Goal: Task Accomplishment & Management: Contribute content

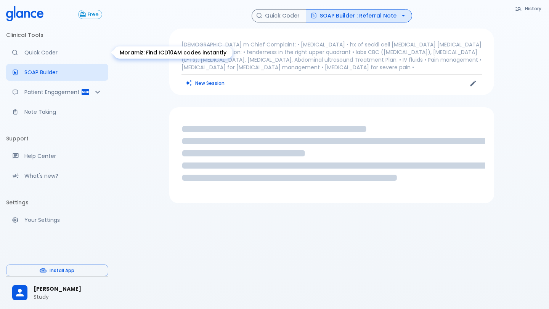
click at [54, 51] on p "Quick Coder" at bounding box center [63, 53] width 78 height 8
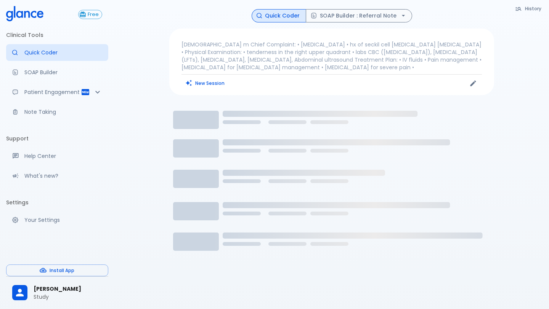
click at [217, 59] on p "[DEMOGRAPHIC_DATA] m Chief Complaint: • [MEDICAL_DATA] • hx of seckil cell [MED…" at bounding box center [331, 56] width 300 height 30
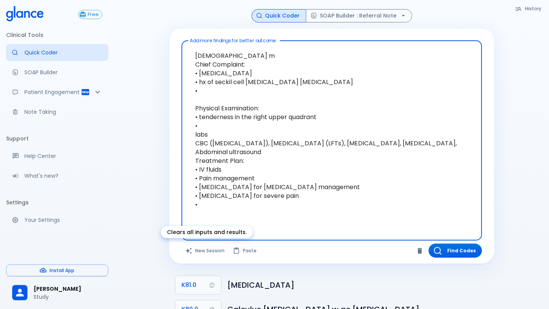
click at [202, 250] on button "New Session" at bounding box center [205, 251] width 48 height 14
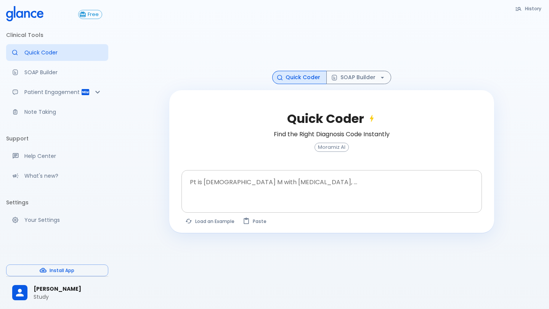
click at [216, 191] on textarea at bounding box center [332, 186] width 290 height 24
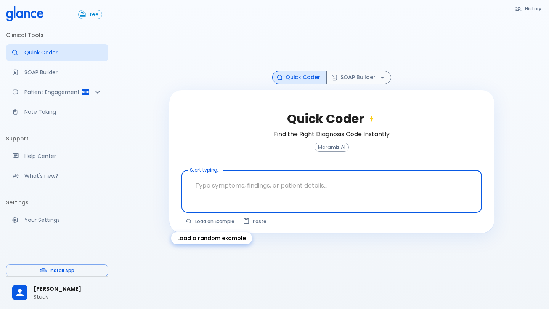
click at [210, 217] on button "Load an Example" at bounding box center [210, 221] width 58 height 11
type textarea "45F with DM2, right [MEDICAL_DATA], fever, WBC 14K, ESR 80, wound purulent, XR …"
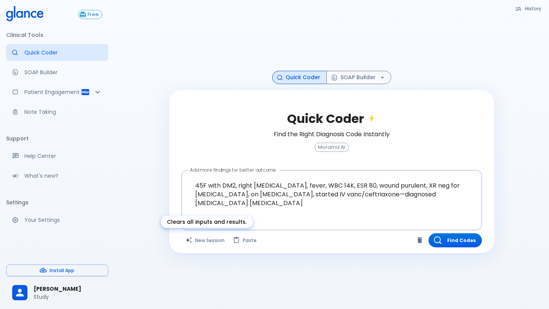
click at [200, 241] on button "New Session" at bounding box center [205, 241] width 48 height 14
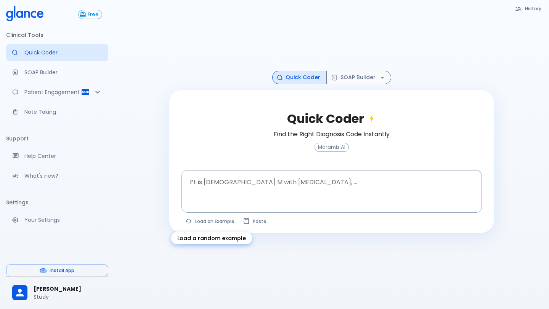
click at [200, 241] on body "↧ pull to refresh ↧ Free Clinical Tools Quick Coder SOAP Builder Patient Engage…" at bounding box center [274, 164] width 549 height 328
click at [200, 224] on button "Load an Example" at bounding box center [210, 221] width 58 height 11
type textarea "30F, weight loss, [MEDICAL_DATA], [MEDICAL_DATA], HR 121, [MEDICAL_DATA], TSH u…"
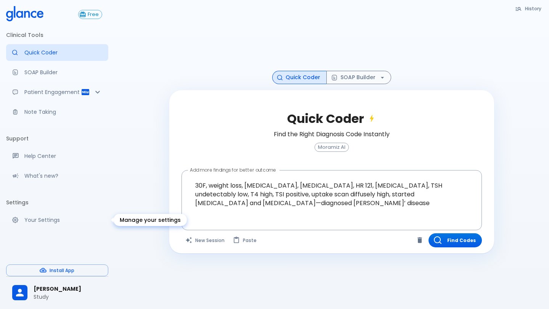
click at [32, 219] on p "Your Settings" at bounding box center [63, 220] width 78 height 8
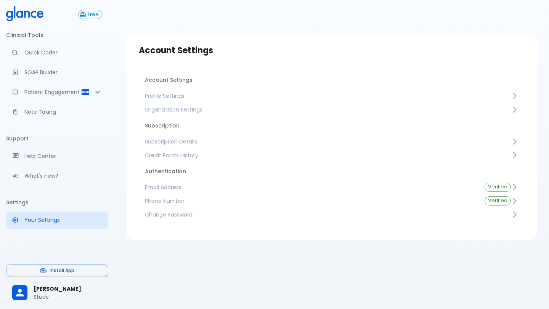
click at [183, 151] on link "Credit Points History" at bounding box center [332, 156] width 386 height 14
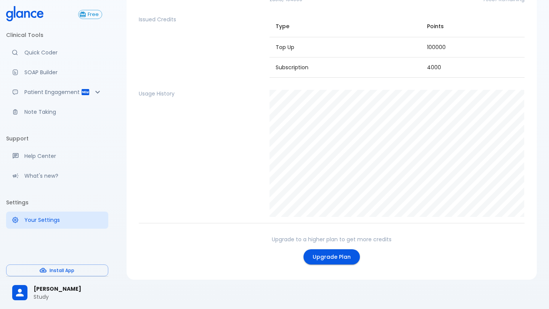
scroll to position [91, 0]
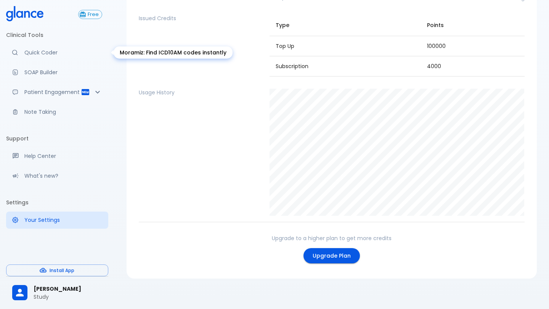
click at [37, 45] on link "Quick Coder" at bounding box center [57, 52] width 102 height 17
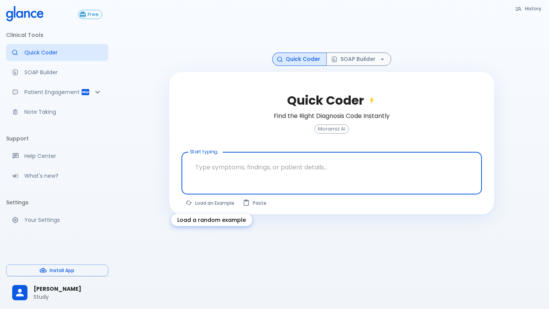
click at [200, 203] on button "Load an Example" at bounding box center [210, 203] width 58 height 11
type textarea "30F, weight loss, [MEDICAL_DATA], [MEDICAL_DATA], HR 121, [MEDICAL_DATA], TSH u…"
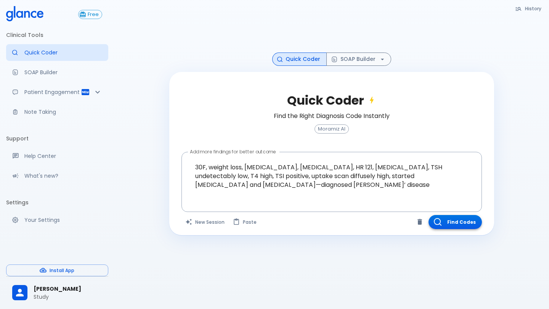
click at [469, 228] on button "Find Codes" at bounding box center [454, 222] width 53 height 14
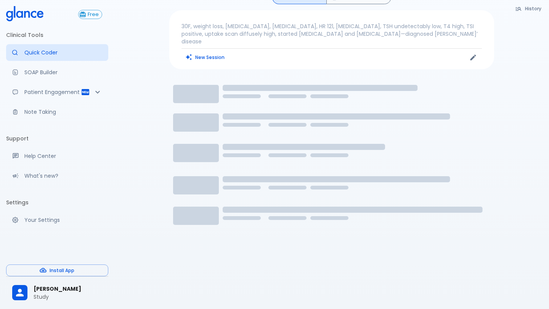
scroll to position [0, 0]
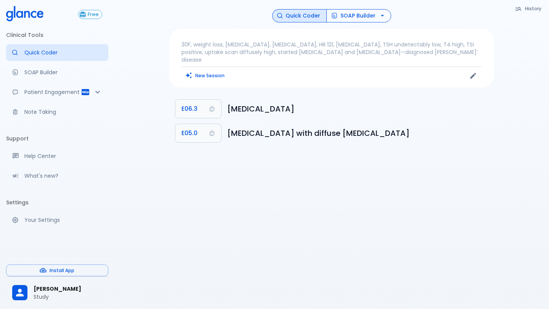
click at [348, 12] on button "SOAP Builder" at bounding box center [358, 15] width 65 height 13
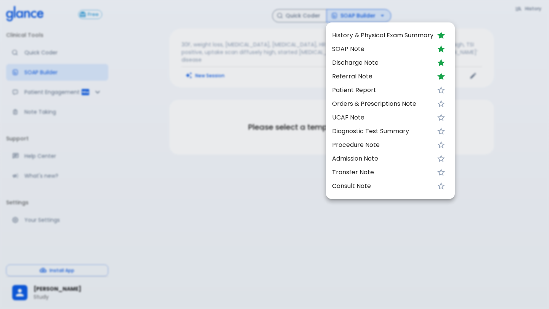
click at [315, 196] on div at bounding box center [274, 154] width 549 height 309
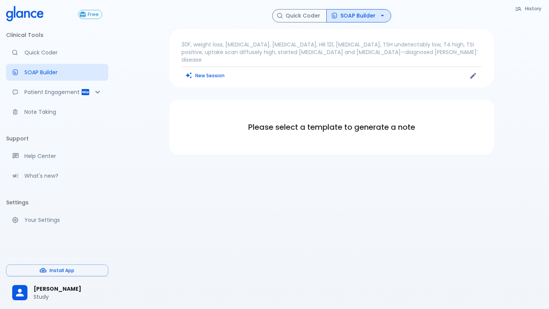
click at [362, 20] on button "SOAP Builder" at bounding box center [358, 15] width 65 height 13
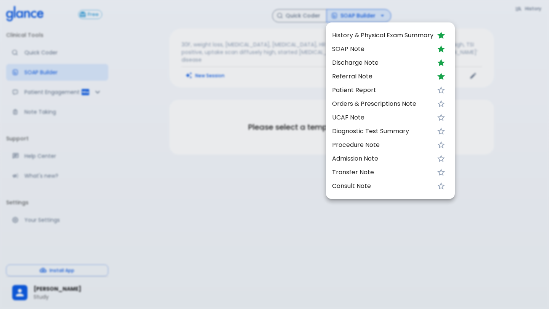
click at [362, 53] on span "SOAP Note" at bounding box center [382, 49] width 101 height 9
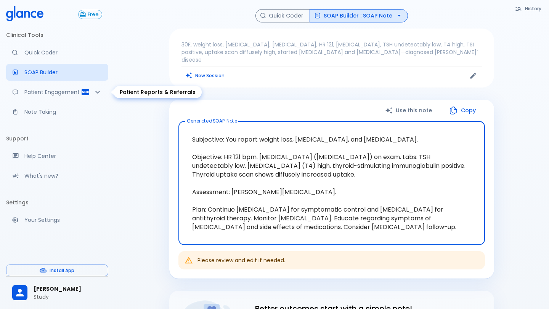
click at [34, 89] on p "Patient Engagement" at bounding box center [52, 92] width 56 height 8
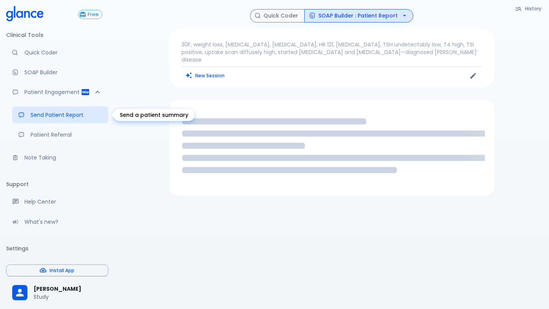
click at [68, 118] on p "Send Patient Report" at bounding box center [66, 115] width 72 height 8
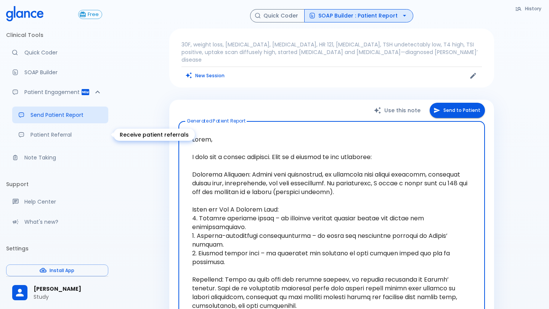
click at [53, 133] on p "Patient Referral" at bounding box center [66, 135] width 72 height 8
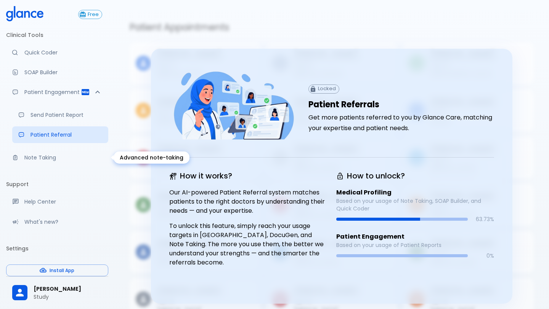
click at [49, 156] on p "Note Taking" at bounding box center [63, 158] width 78 height 8
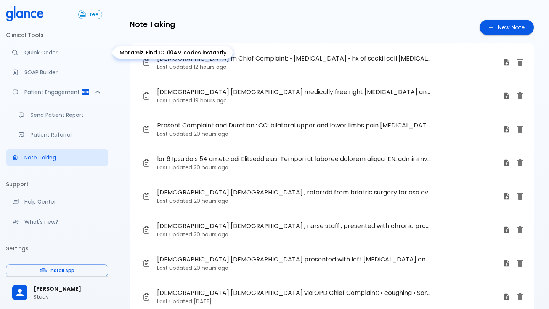
click at [69, 45] on link "Quick Coder" at bounding box center [57, 52] width 102 height 17
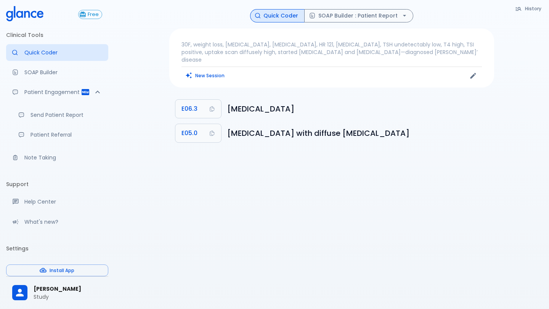
click at [264, 53] on p "30F, weight loss, [MEDICAL_DATA], [MEDICAL_DATA], HR 121, [MEDICAL_DATA], TSH u…" at bounding box center [331, 52] width 300 height 23
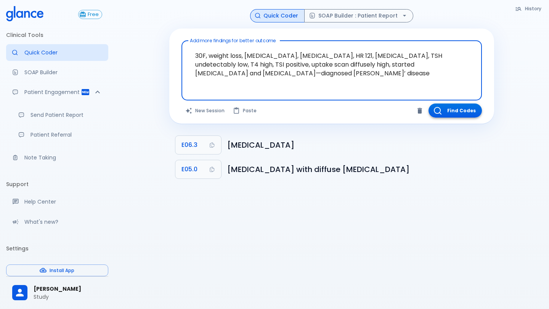
click at [456, 105] on button "Find Codes" at bounding box center [454, 111] width 53 height 14
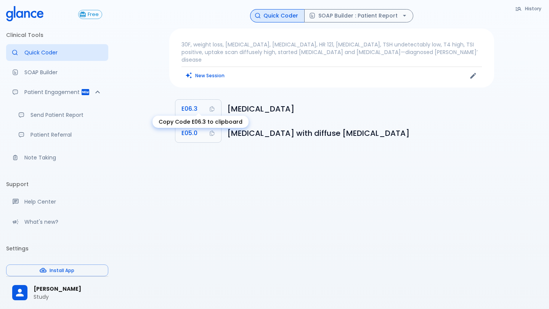
click at [210, 106] on button "E06.3" at bounding box center [198, 109] width 46 height 18
click at [388, 19] on button "SOAP Builder : Patient Report" at bounding box center [358, 15] width 109 height 13
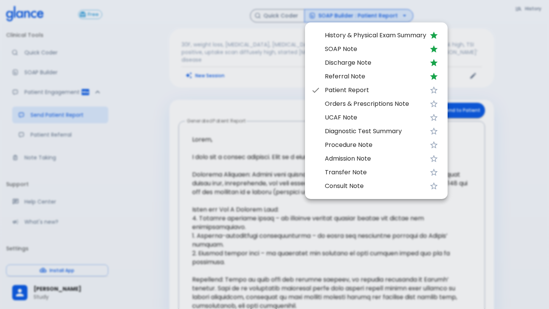
click at [346, 48] on span "SOAP Note" at bounding box center [375, 49] width 101 height 9
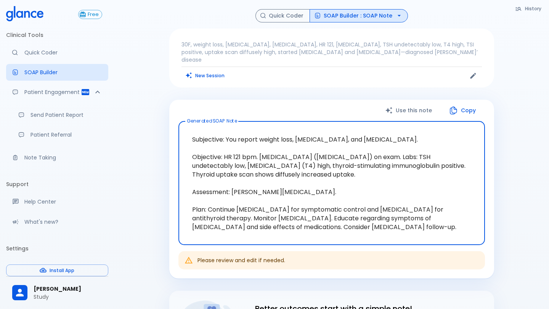
click at [378, 13] on button "SOAP Builder : SOAP Note" at bounding box center [358, 15] width 98 height 13
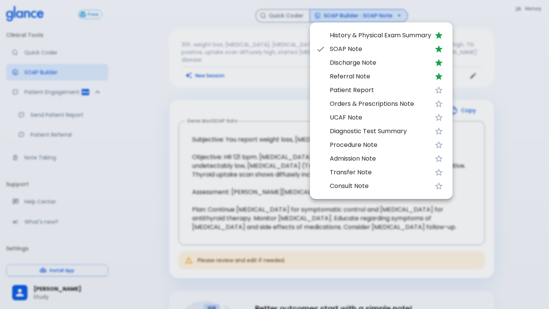
click at [364, 90] on span "Patient Report" at bounding box center [380, 90] width 101 height 9
type textarea "Lorem, I dolo sit a consec adipisci. Elit se d eiusmod te inc utlaboree: Dolore…"
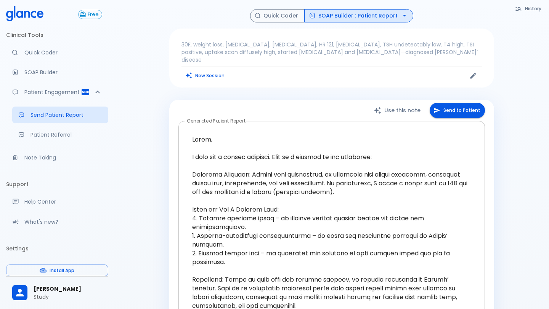
scroll to position [6, 0]
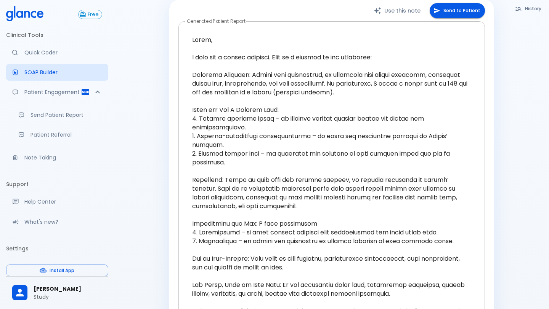
scroll to position [96, 0]
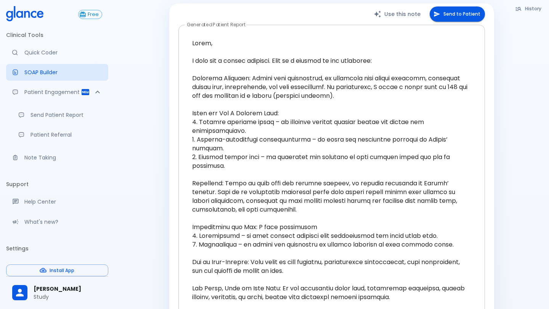
click at [424, 90] on textarea at bounding box center [332, 200] width 296 height 339
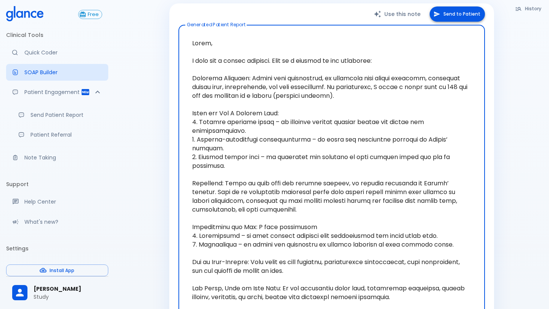
click at [455, 9] on button "Send to Patient" at bounding box center [456, 14] width 55 height 16
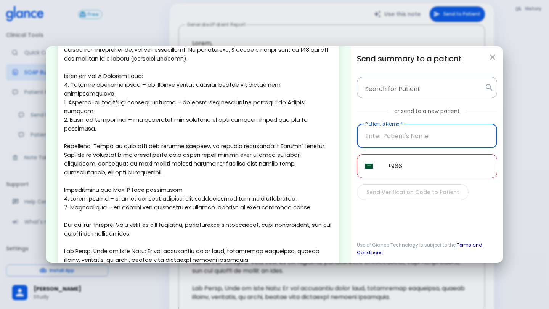
scroll to position [138, 0]
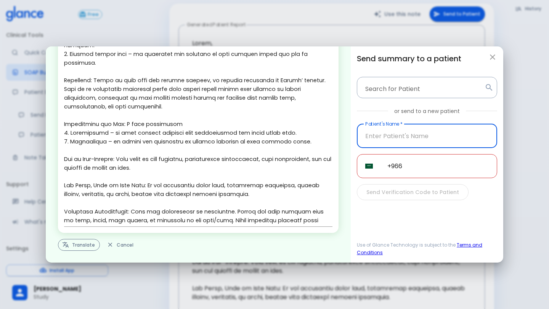
click at [91, 241] on button "Translate" at bounding box center [79, 245] width 42 height 12
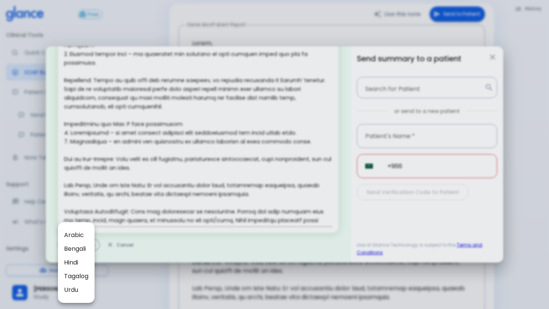
click at [91, 241] on li "Arabic" at bounding box center [76, 236] width 37 height 14
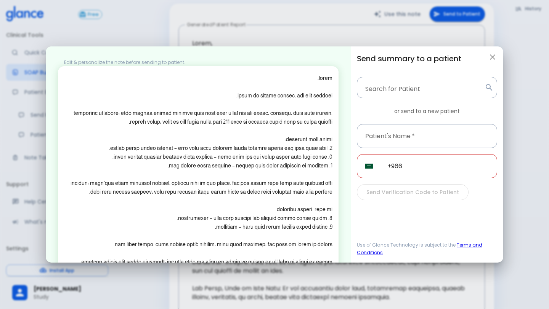
drag, startPoint x: 170, startPoint y: 184, endPoint x: 353, endPoint y: 184, distance: 183.3
click at [351, 186] on div "Edit & personalize the note before sending to patient. x Translate to Arabic Ca…" at bounding box center [274, 154] width 457 height 216
click at [396, 134] on input "text" at bounding box center [427, 136] width 140 height 24
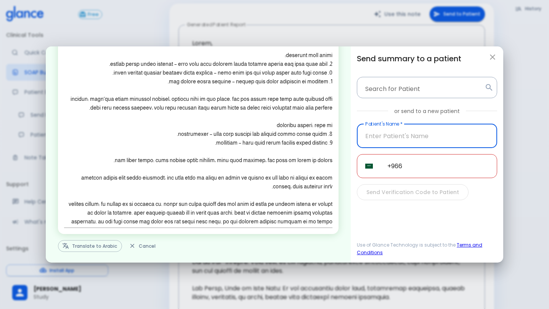
scroll to position [85, 0]
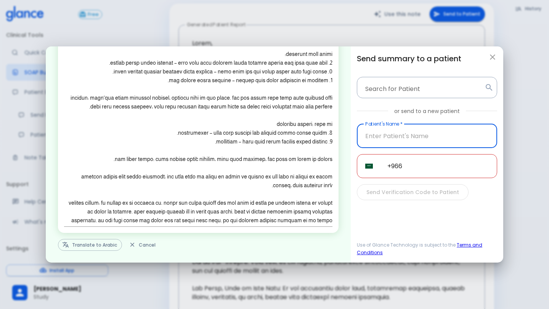
click at [258, 120] on textarea at bounding box center [198, 107] width 268 height 237
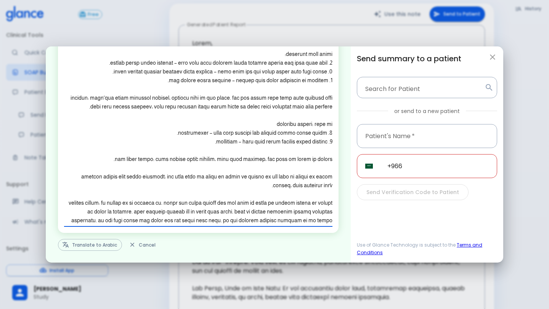
click at [488, 54] on icon "button" at bounding box center [492, 57] width 9 height 9
type textarea "Lorem, I dolo sit a consec adipisci. Elit se d eiusmod te inc utlaboree: Dolore…"
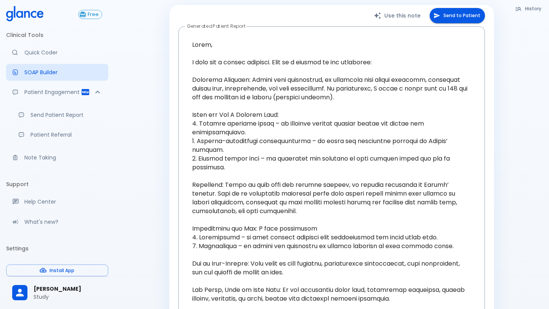
scroll to position [138, 0]
click at [48, 155] on p "Note Taking" at bounding box center [63, 158] width 78 height 8
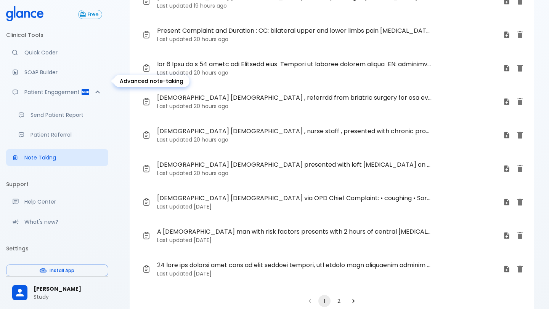
scroll to position [18, 0]
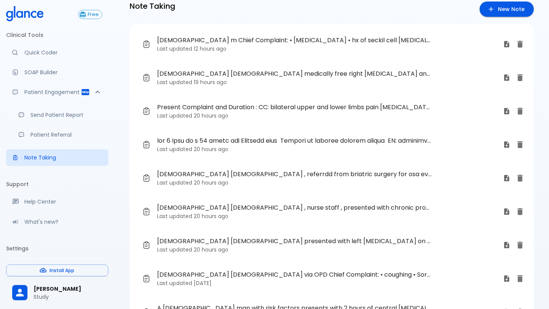
click at [220, 189] on link "[DEMOGRAPHIC_DATA] [DEMOGRAPHIC_DATA] , referrdd from briatric surgery for osa …" at bounding box center [325, 178] width 379 height 27
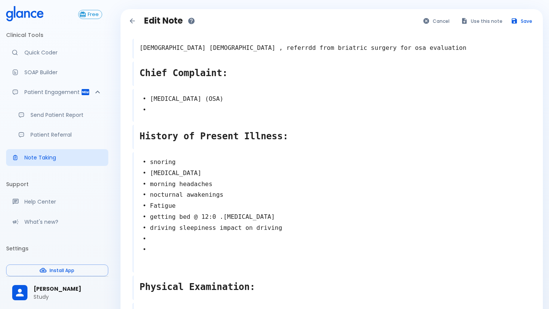
click at [181, 245] on textarea "• snoring • [MEDICAL_DATA] • morning headaches • nocturnal awakenings • Fatigue…" at bounding box center [331, 212] width 397 height 116
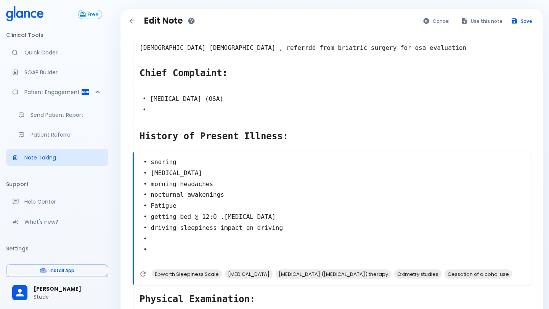
click at [306, 307] on div "Physical Examination: x" at bounding box center [332, 300] width 398 height 24
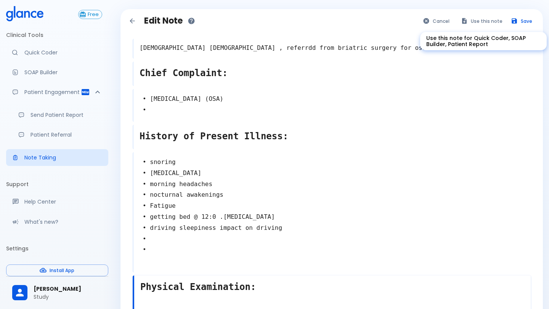
click at [477, 19] on button "Use this note" at bounding box center [482, 21] width 50 height 11
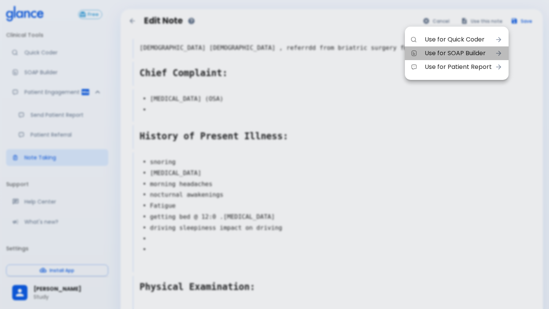
click at [473, 56] on span "Use for SOAP Builder" at bounding box center [457, 53] width 67 height 9
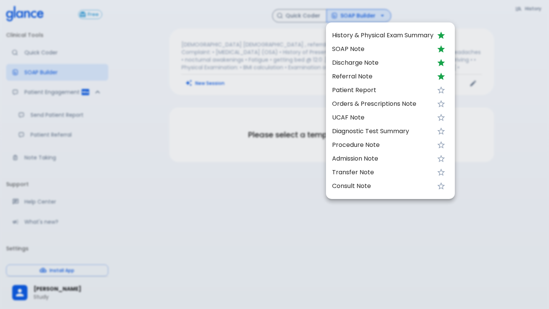
click at [386, 70] on li "Referral Note" at bounding box center [390, 77] width 129 height 14
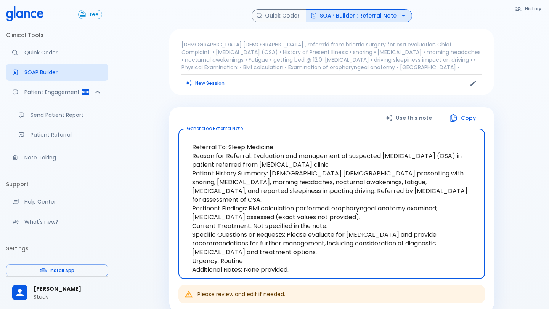
click at [45, 164] on link "Note Taking" at bounding box center [57, 157] width 102 height 17
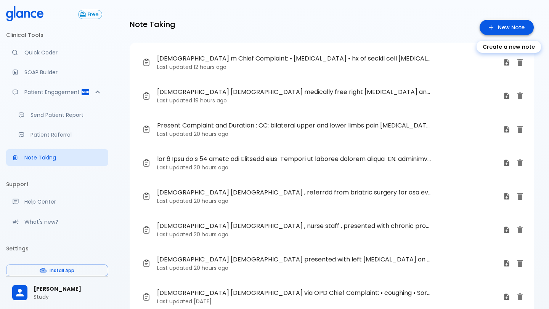
click at [489, 27] on icon "Create a new note" at bounding box center [491, 28] width 8 height 8
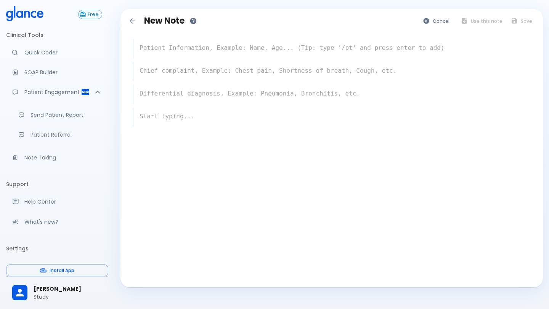
click at [316, 47] on textarea at bounding box center [331, 47] width 397 height 15
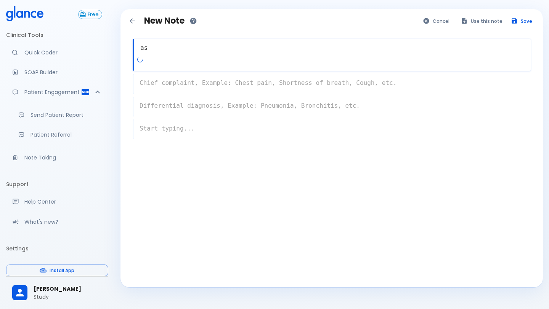
type textarea "a"
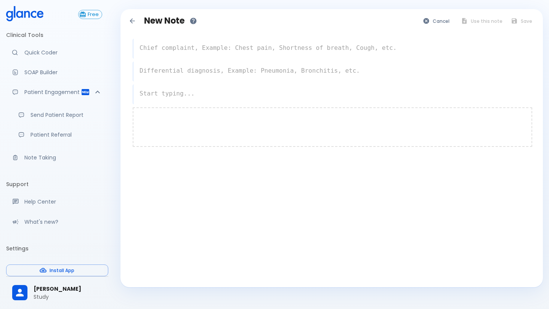
click at [261, 122] on div at bounding box center [332, 127] width 399 height 40
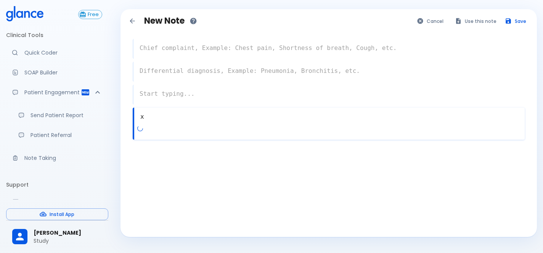
type textarea "x"
